Goal: Information Seeking & Learning: Learn about a topic

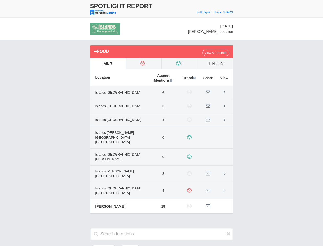
click at [162, 123] on td "4" at bounding box center [164, 120] width 30 height 14
click at [162, 63] on label "2" at bounding box center [180, 63] width 36 height 11
click at [0, 0] on input "2" at bounding box center [0, 0] width 0 height 0
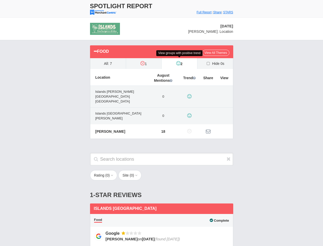
click at [162, 134] on div "Food View All Themes All: 7 1 Alert!" at bounding box center [162, 94] width 154 height 109
click at [162, 92] on td "0" at bounding box center [164, 97] width 30 height 22
click at [162, 108] on td "0" at bounding box center [164, 116] width 30 height 17
click at [162, 124] on td "18" at bounding box center [164, 131] width 30 height 14
click at [162, 135] on div "Food View All Themes All: 7 1 Alert!" at bounding box center [162, 94] width 154 height 109
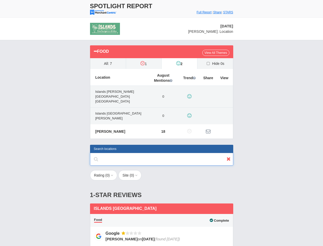
click at [162, 153] on input "text" at bounding box center [161, 159] width 143 height 13
click at [162, 170] on div "Rating ( 0 ) 1 2 3 5 Site ( 0 ) Group Contact Us Social Site Feedback" at bounding box center [162, 178] width 154 height 16
